Goal: Task Accomplishment & Management: Manage account settings

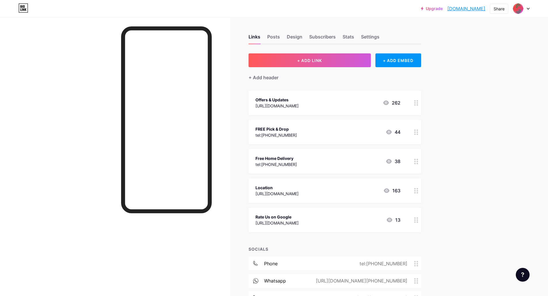
click at [529, 8] on icon at bounding box center [528, 8] width 2 height 1
click at [506, 50] on div "+ Add a new page" at bounding box center [494, 50] width 64 height 6
click at [527, 7] on div at bounding box center [521, 8] width 17 height 10
click at [498, 79] on li "Logout" at bounding box center [493, 81] width 71 height 16
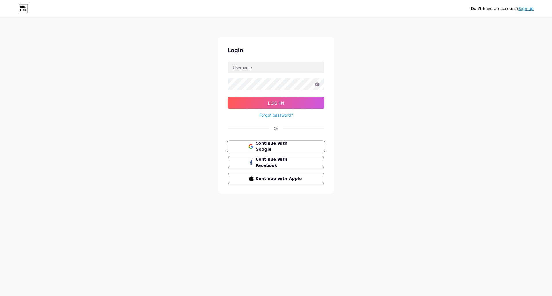
click at [267, 145] on span "Continue with Google" at bounding box center [279, 147] width 48 height 12
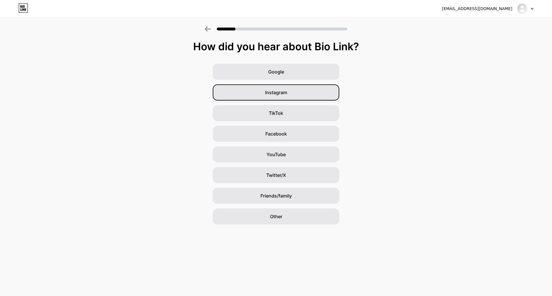
click at [309, 93] on div "Instagram" at bounding box center [276, 93] width 127 height 16
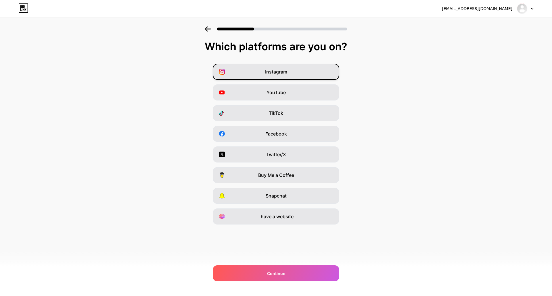
click at [306, 76] on div "Instagram" at bounding box center [276, 72] width 127 height 16
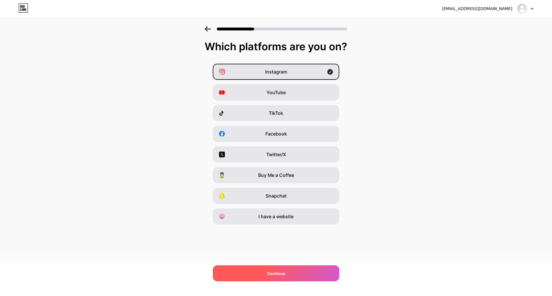
click at [276, 272] on span "Continue" at bounding box center [276, 274] width 18 height 6
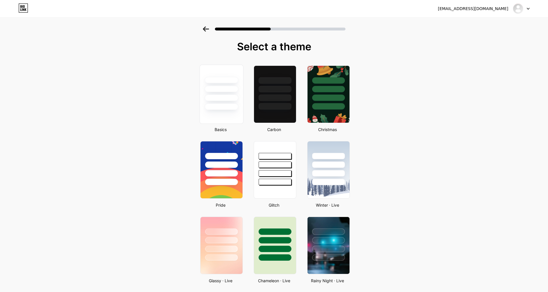
click at [220, 98] on div at bounding box center [221, 98] width 34 height 7
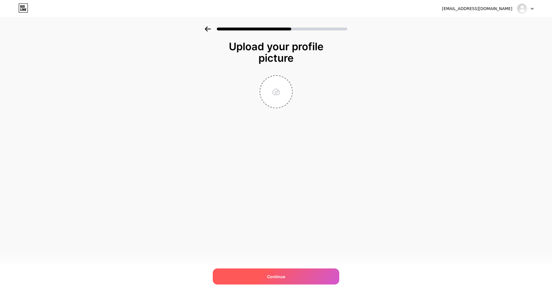
click at [297, 273] on div "Continue" at bounding box center [276, 277] width 127 height 16
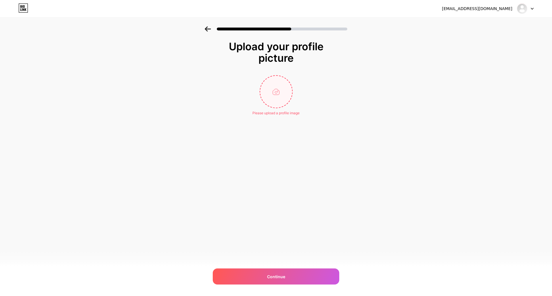
click at [272, 98] on input "file" at bounding box center [276, 92] width 32 height 32
type input "C:\fakepath\Happy Gift LOGO-01.jpg"
click at [278, 93] on img at bounding box center [276, 91] width 33 height 33
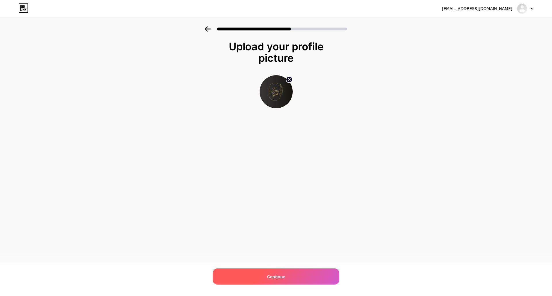
click at [320, 273] on div "Continue" at bounding box center [276, 277] width 127 height 16
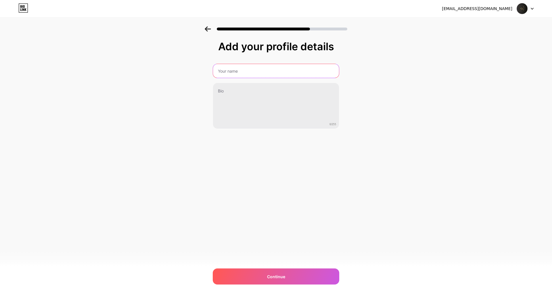
click at [281, 66] on input "text" at bounding box center [276, 71] width 126 height 14
type input "Happy Gifts"
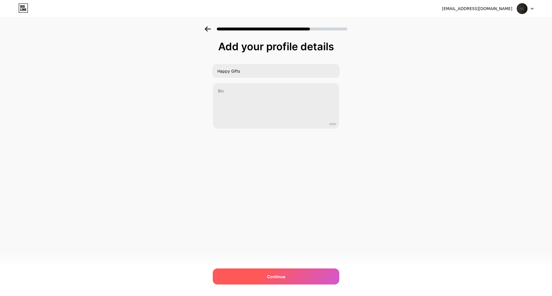
click at [282, 273] on div "Continue" at bounding box center [276, 277] width 127 height 16
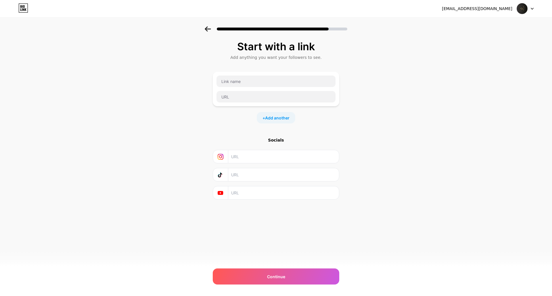
click at [274, 160] on input "text" at bounding box center [283, 156] width 104 height 13
paste input "https://www.instagram.com/happy_gifts_31?igsh=MzRnbjN1MzU3Yjlw"
type input "https://www.instagram.com/happy_gifts_31?igsh=MzRnbjN1MzU3Yjlw"
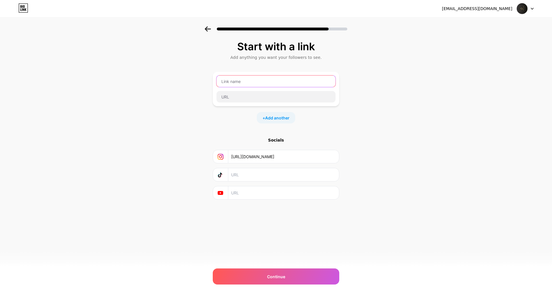
click at [244, 80] on input "text" at bounding box center [276, 82] width 119 height 12
click at [368, 118] on div "Start with a link Add anything you want your followers to see. + Add another So…" at bounding box center [276, 127] width 552 height 202
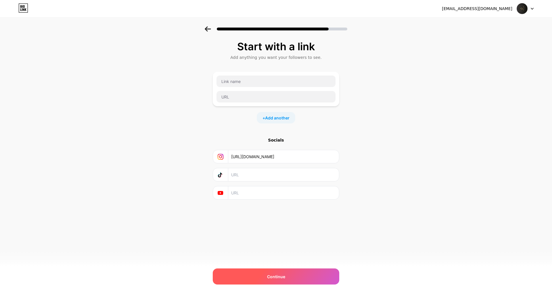
click at [307, 273] on div "Continue" at bounding box center [276, 277] width 127 height 16
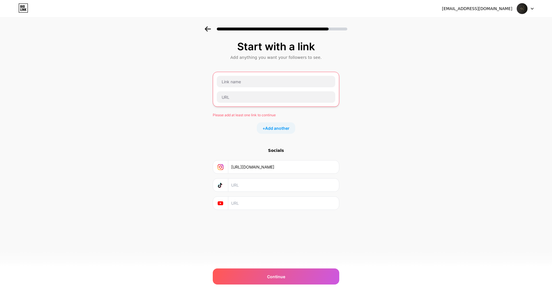
click at [309, 120] on div "Please add at least one link to continue + Add another" at bounding box center [276, 103] width 127 height 62
click at [277, 82] on input "text" at bounding box center [276, 82] width 118 height 12
click at [325, 129] on div "+ Add another" at bounding box center [276, 129] width 127 height 12
click at [361, 81] on div "Start with a link Add anything you want your followers to see. Please add at le…" at bounding box center [276, 132] width 552 height 213
click at [305, 84] on input "text" at bounding box center [276, 82] width 118 height 12
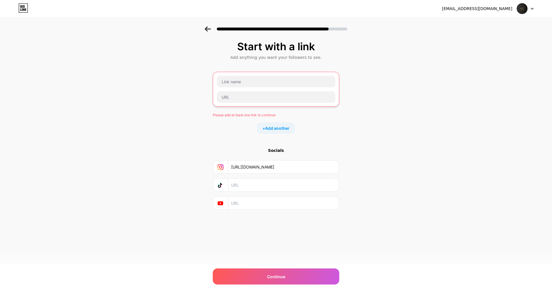
click at [399, 86] on div "Start with a link Add anything you want your followers to see. Please add at le…" at bounding box center [276, 132] width 552 height 213
click at [291, 84] on input "text" at bounding box center [276, 82] width 118 height 12
click at [376, 84] on div "Start with a link Add anything you want your followers to see. Please add at le…" at bounding box center [276, 132] width 552 height 213
click at [391, 146] on div "Start with a link Add anything you want your followers to see. Please add at le…" at bounding box center [276, 132] width 552 height 213
click at [328, 168] on input "https://www.instagram.com/happy_gifts_31?igsh=MzRnbjN1MzU3Yjlw" at bounding box center [283, 167] width 104 height 13
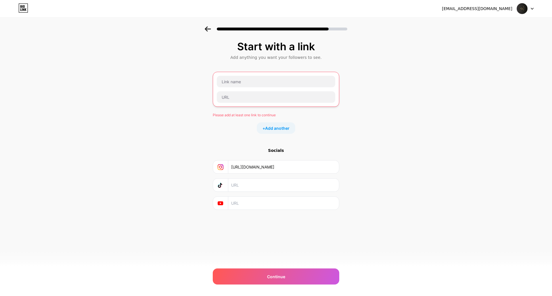
click at [379, 140] on div "Start with a link Add anything you want your followers to see. Please add at le…" at bounding box center [276, 132] width 552 height 213
click at [280, 79] on input "text" at bounding box center [276, 82] width 118 height 12
click at [291, 169] on input "https://www.instagram.com/happy_gifts_31?igsh=MzRnbjN1MzU3Yjlw" at bounding box center [283, 167] width 104 height 13
click at [238, 84] on input "text" at bounding box center [276, 82] width 118 height 12
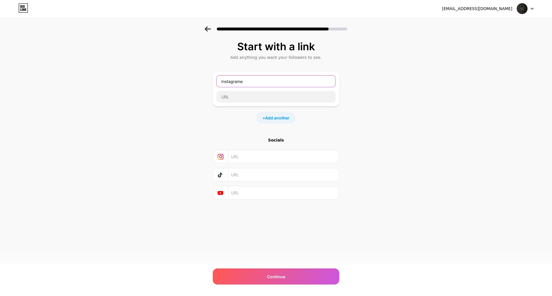
click at [249, 83] on input "Instagrame" at bounding box center [276, 82] width 119 height 12
type input "Instagram"
click at [242, 93] on input "text" at bounding box center [276, 97] width 119 height 12
paste input "https://www.instagram.com/happy_gifts_31?igsh=MzRnbjN1MzU3Yjlw"
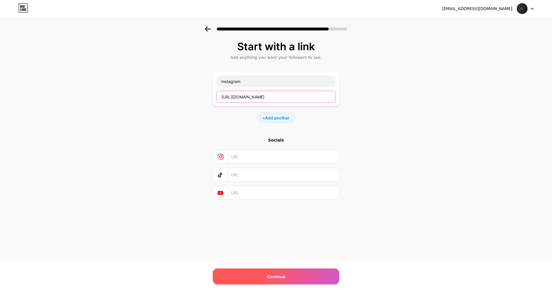
type input "https://www.instagram.com/happy_gifts_31?igsh=MzRnbjN1MzU3Yjlw"
click at [305, 278] on div "Continue" at bounding box center [276, 277] width 127 height 16
click at [294, 278] on div "Continue" at bounding box center [276, 277] width 127 height 16
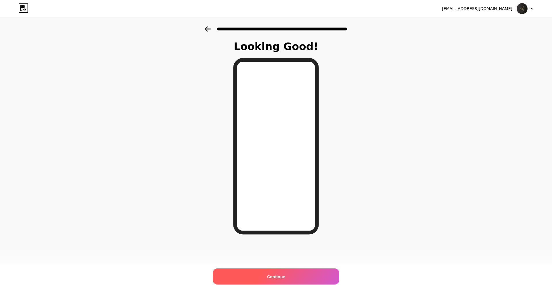
click at [304, 279] on div "Continue" at bounding box center [276, 277] width 127 height 16
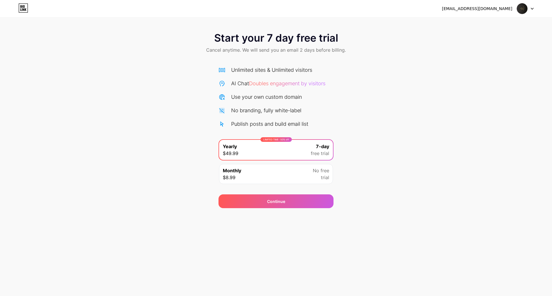
click at [447, 62] on div "Start your 7 day free trial Cancel anytime. We will send you an email 2 days be…" at bounding box center [276, 117] width 552 height 182
click at [530, 9] on div at bounding box center [525, 8] width 17 height 10
click at [506, 25] on li "Logout" at bounding box center [497, 24] width 71 height 16
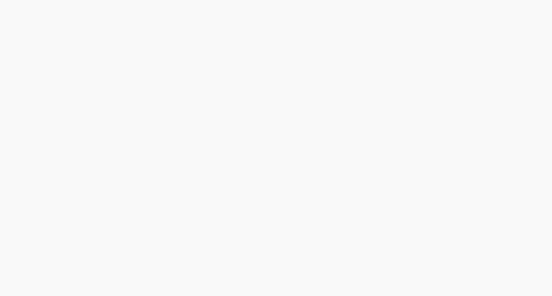
click at [478, 24] on div "Start your 7 day free trial Cancel anytime. We will send you an email 2 days be…" at bounding box center [276, 148] width 552 height 296
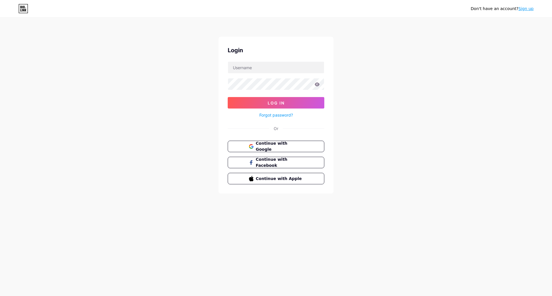
click at [165, 43] on div "Don't have an account? Sign up Login Log In Forgot password? Or Continue with G…" at bounding box center [276, 106] width 552 height 212
